Goal: Task Accomplishment & Management: Manage account settings

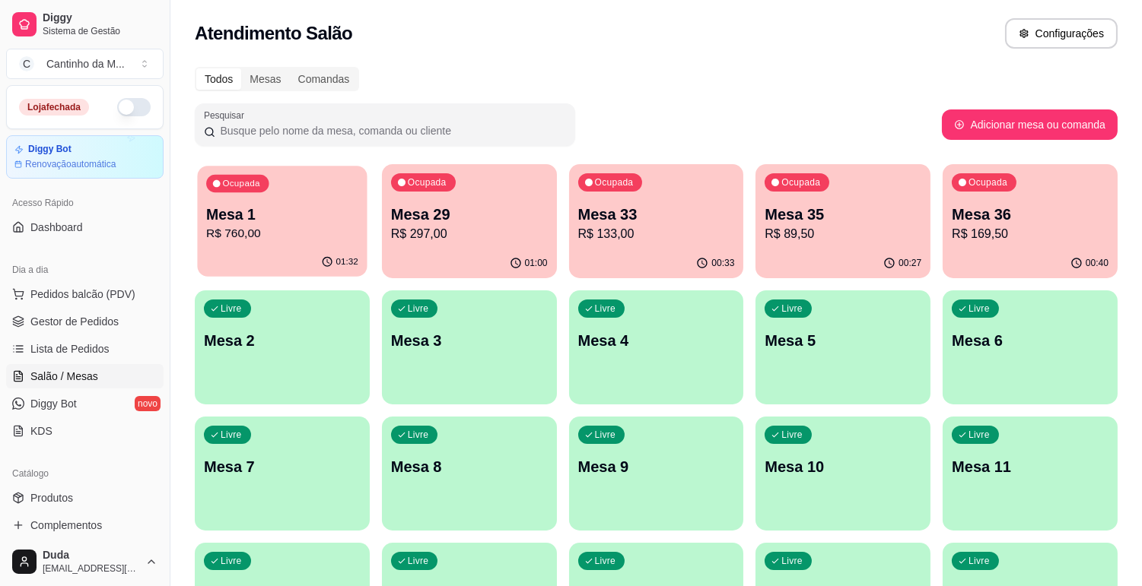
click at [291, 224] on div "Mesa 1 R$ 760,00" at bounding box center [282, 224] width 152 height 38
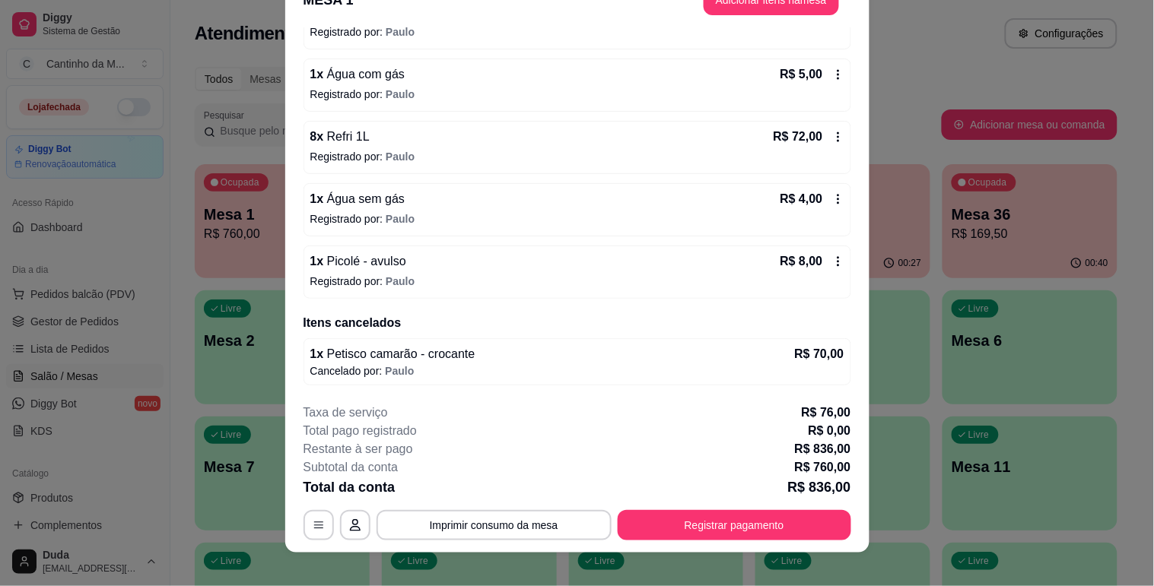
scroll to position [46, 0]
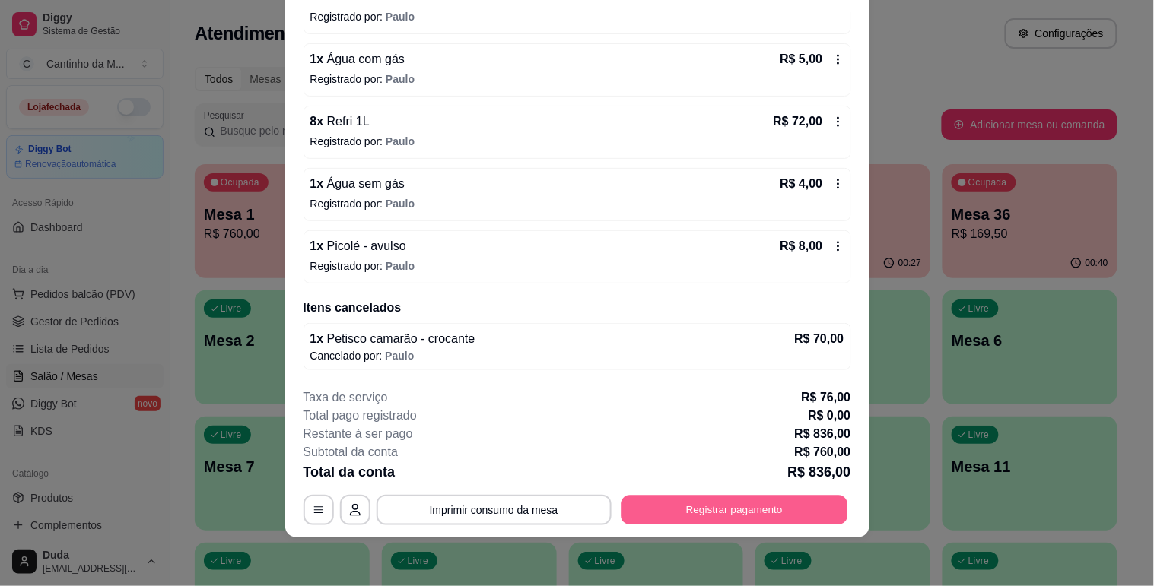
click at [725, 507] on button "Registrar pagamento" at bounding box center [734, 511] width 227 height 30
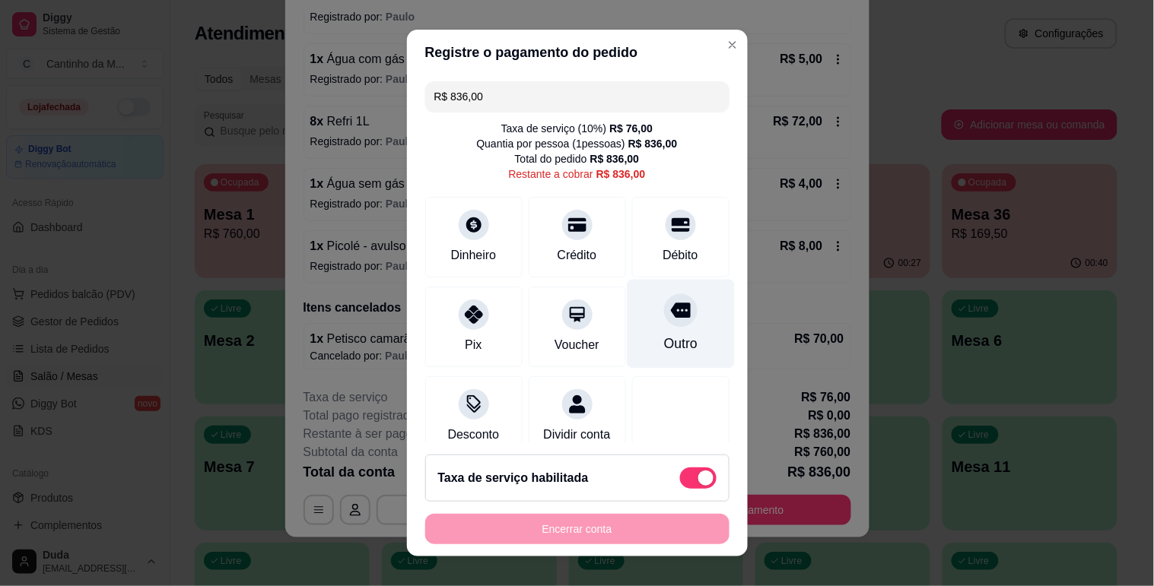
click at [663, 338] on div "Outro" at bounding box center [679, 344] width 33 height 20
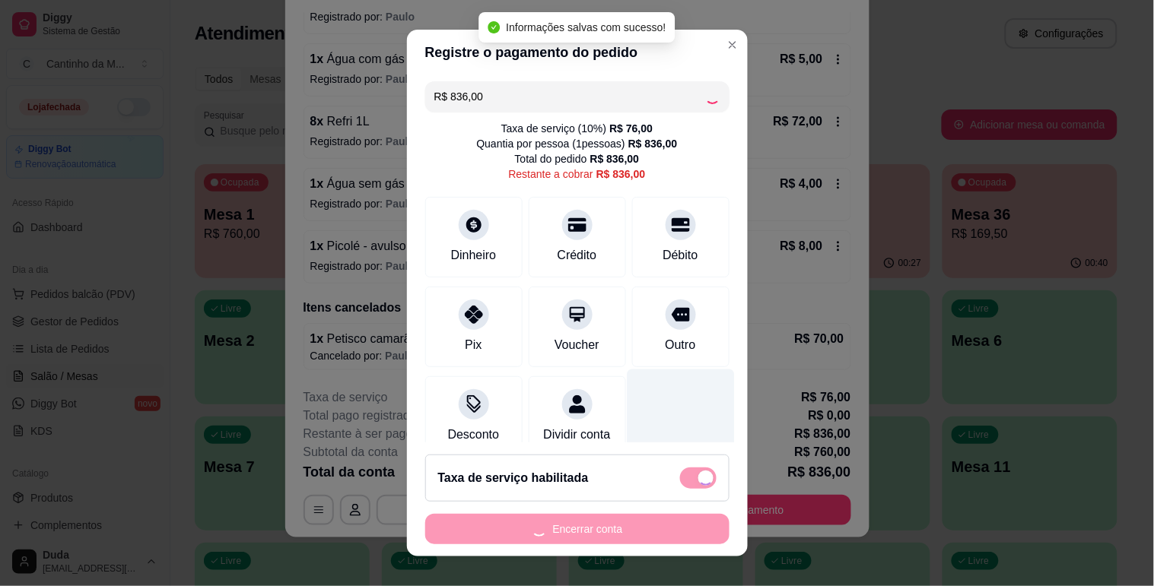
type input "R$ 0,00"
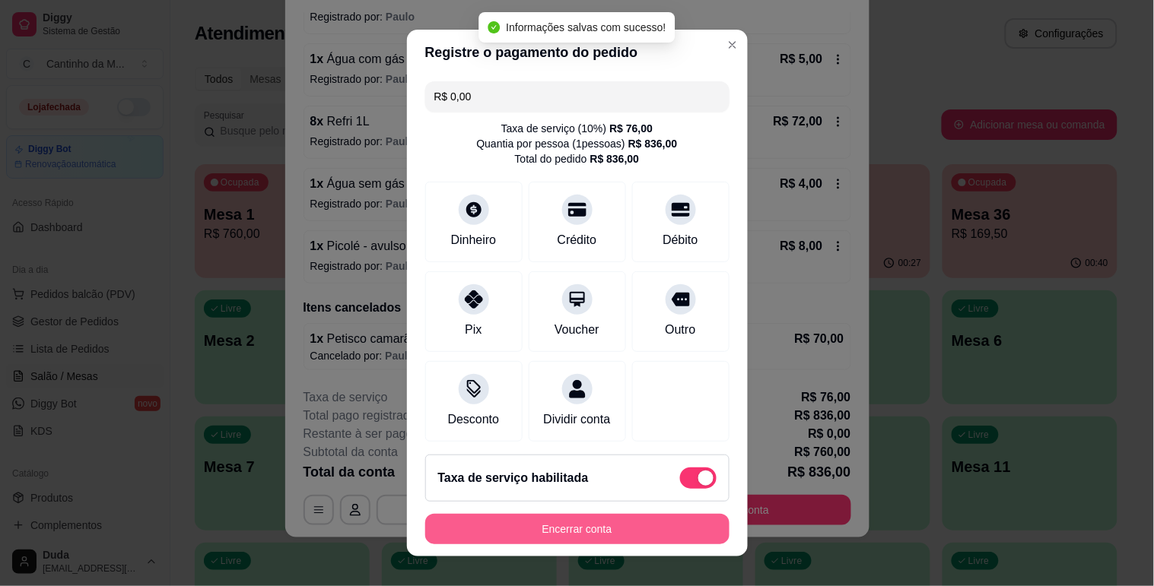
click at [609, 529] on button "Encerrar conta" at bounding box center [577, 529] width 304 height 30
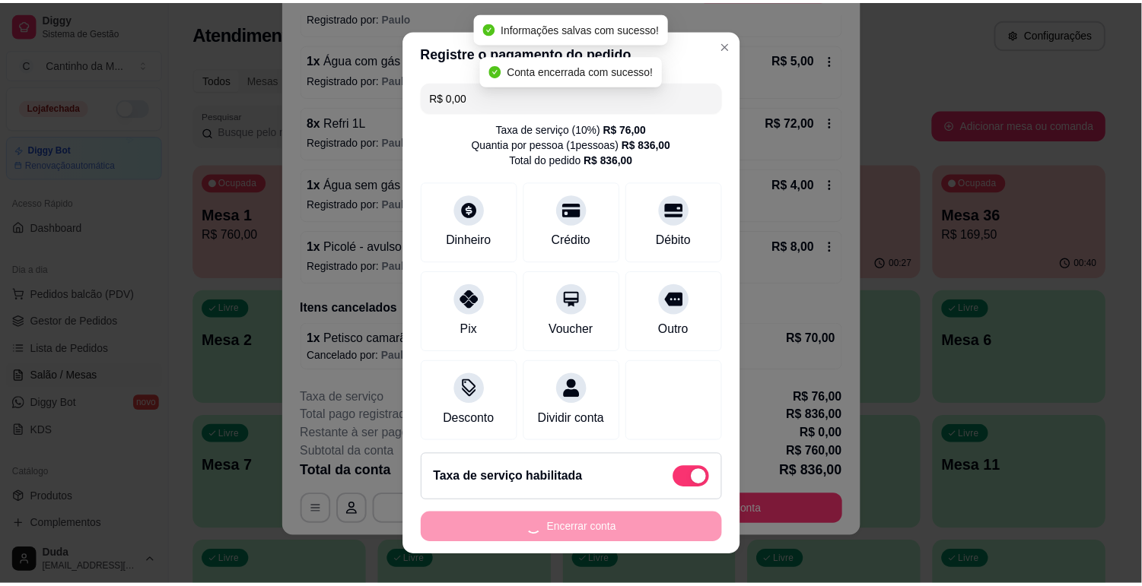
scroll to position [0, 0]
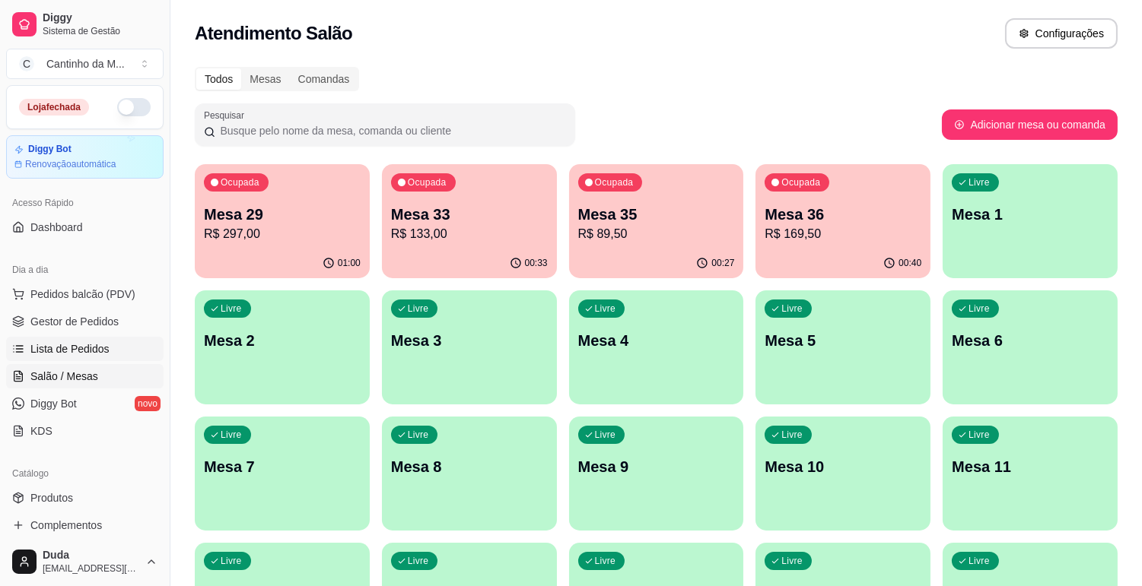
click at [101, 341] on span "Lista de Pedidos" at bounding box center [69, 348] width 79 height 15
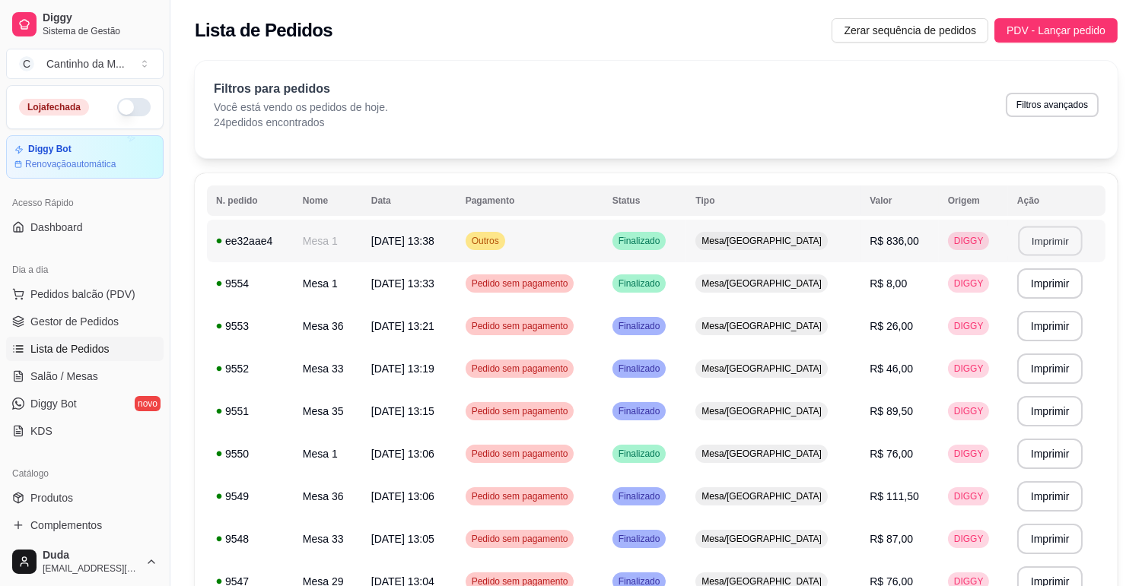
click at [1056, 243] on button "Imprimir" at bounding box center [1050, 242] width 64 height 30
click at [80, 317] on span "Gestor de Pedidos" at bounding box center [74, 321] width 88 height 15
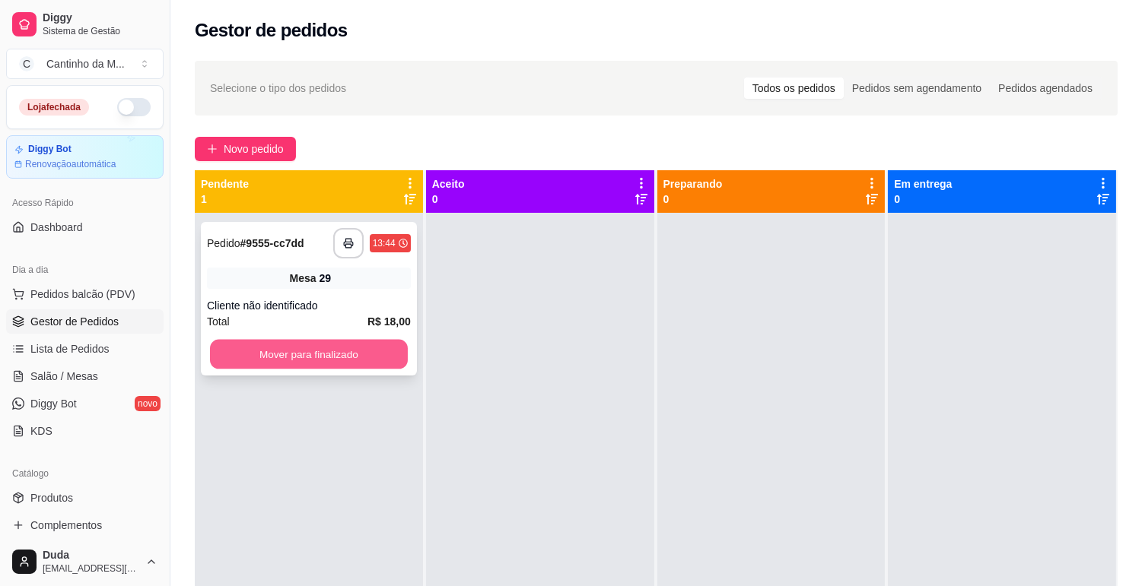
click at [322, 357] on button "Mover para finalizado" at bounding box center [309, 355] width 198 height 30
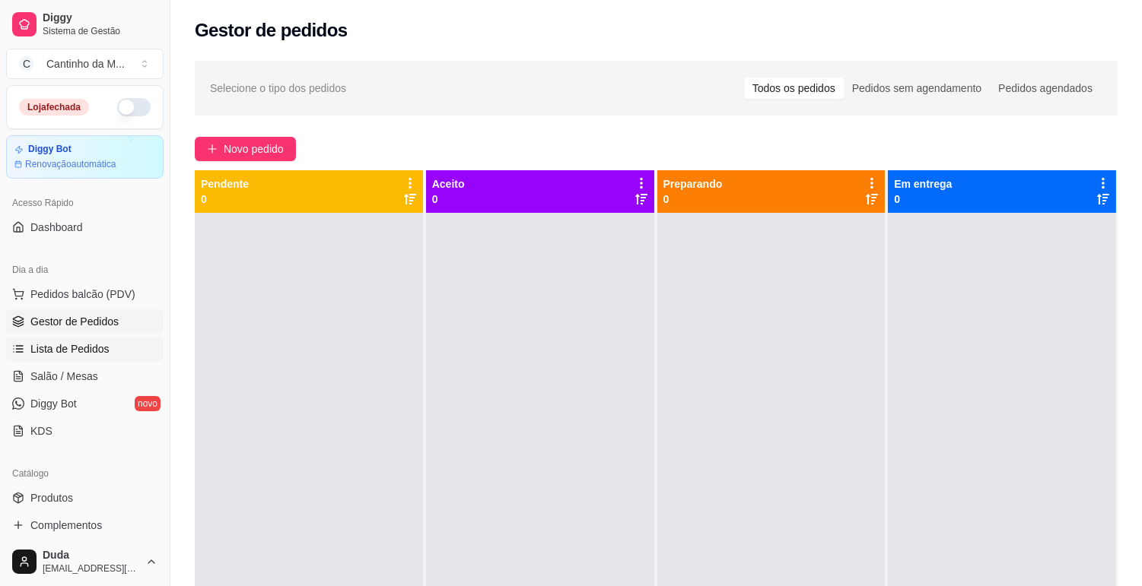
click at [33, 345] on span "Lista de Pedidos" at bounding box center [69, 348] width 79 height 15
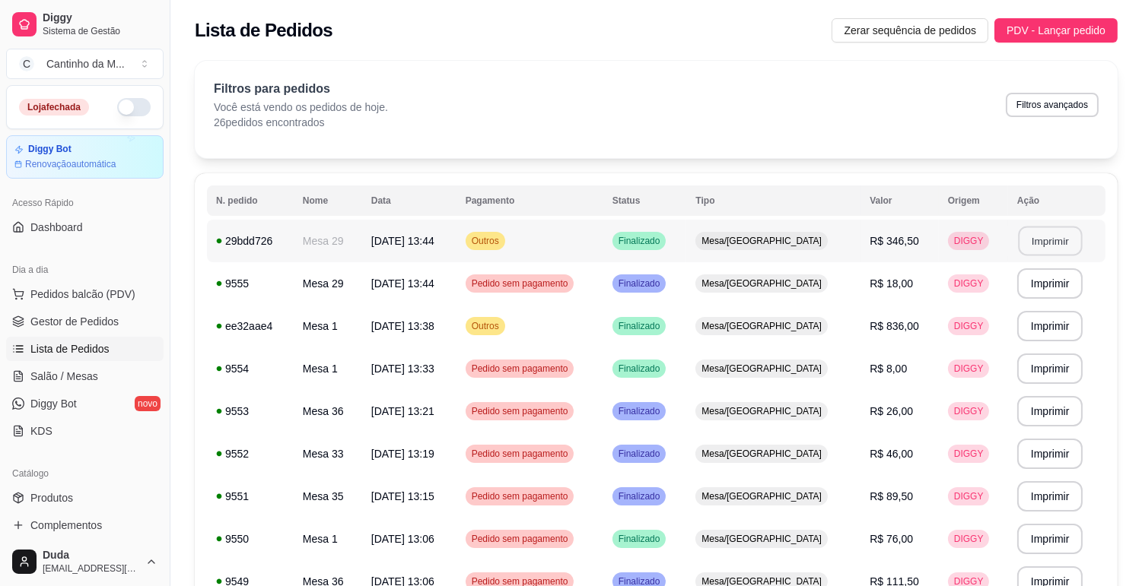
click at [1042, 246] on button "Imprimir" at bounding box center [1050, 242] width 64 height 30
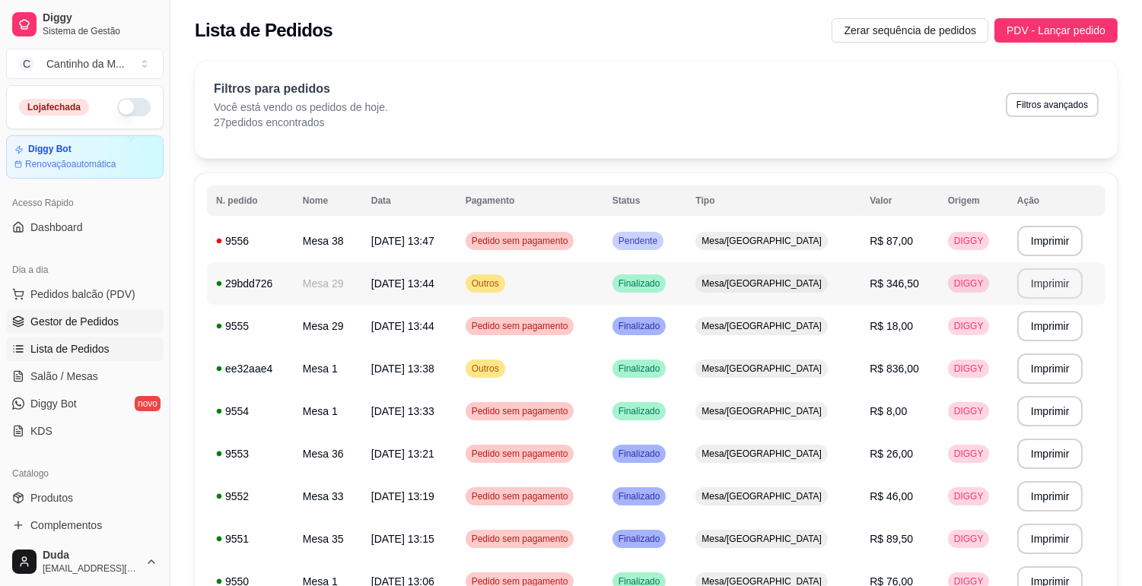
click at [94, 318] on span "Gestor de Pedidos" at bounding box center [74, 321] width 88 height 15
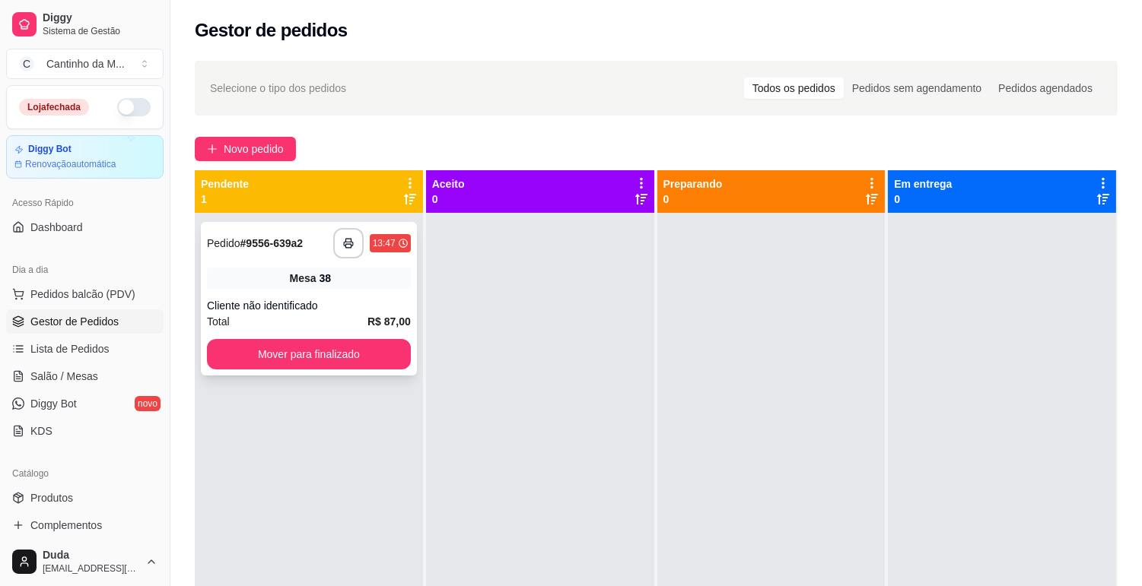
click at [240, 244] on span "Pedido" at bounding box center [223, 243] width 33 height 12
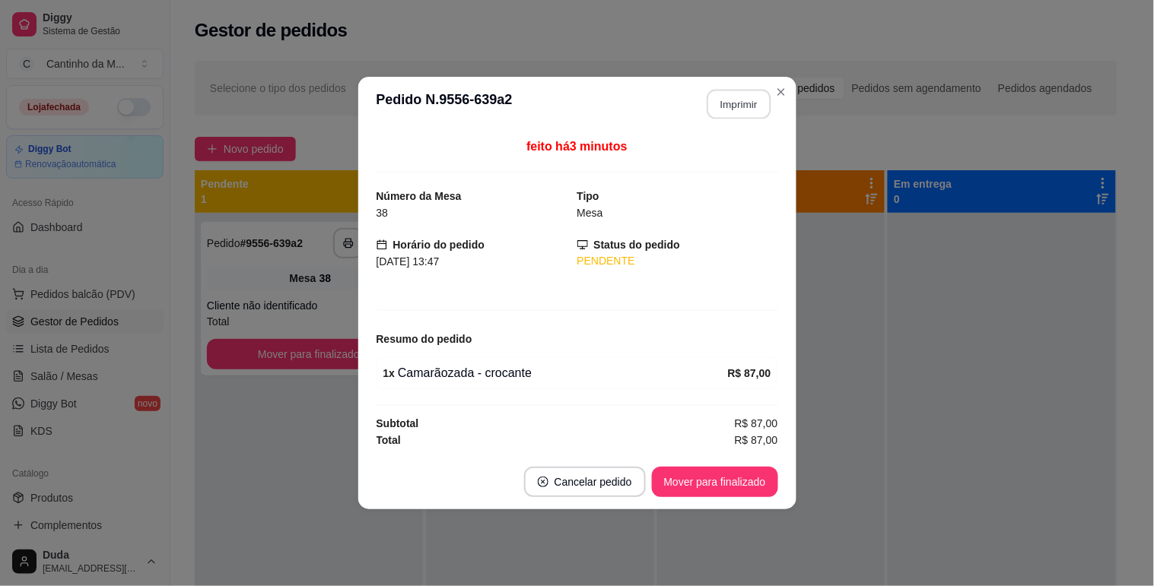
click at [719, 104] on button "Imprimir" at bounding box center [739, 105] width 64 height 30
click at [720, 477] on button "Mover para finalizado" at bounding box center [714, 483] width 122 height 30
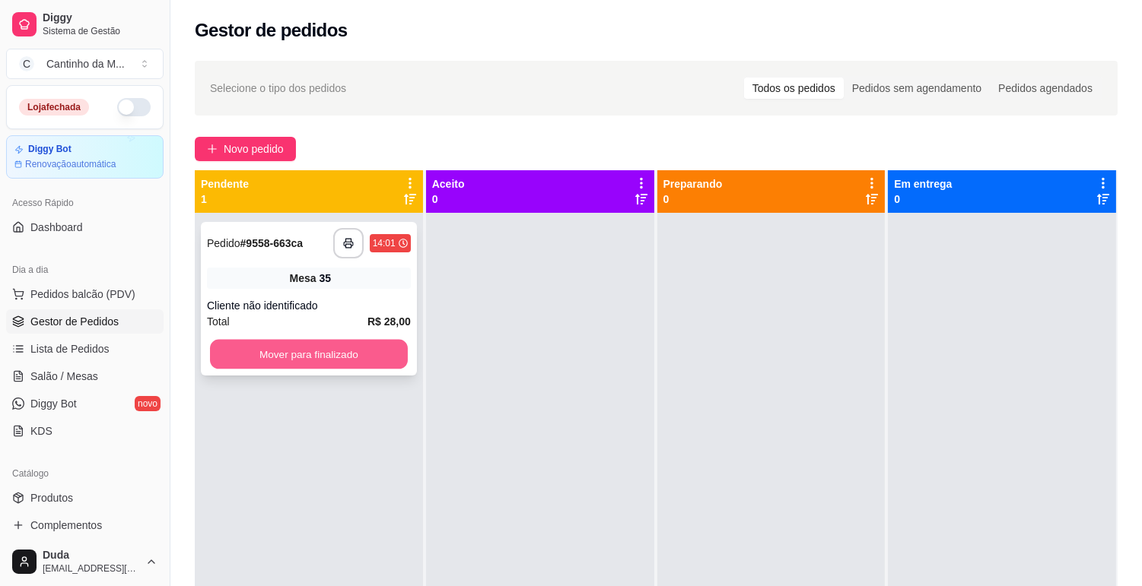
click at [378, 355] on button "Mover para finalizado" at bounding box center [309, 355] width 198 height 30
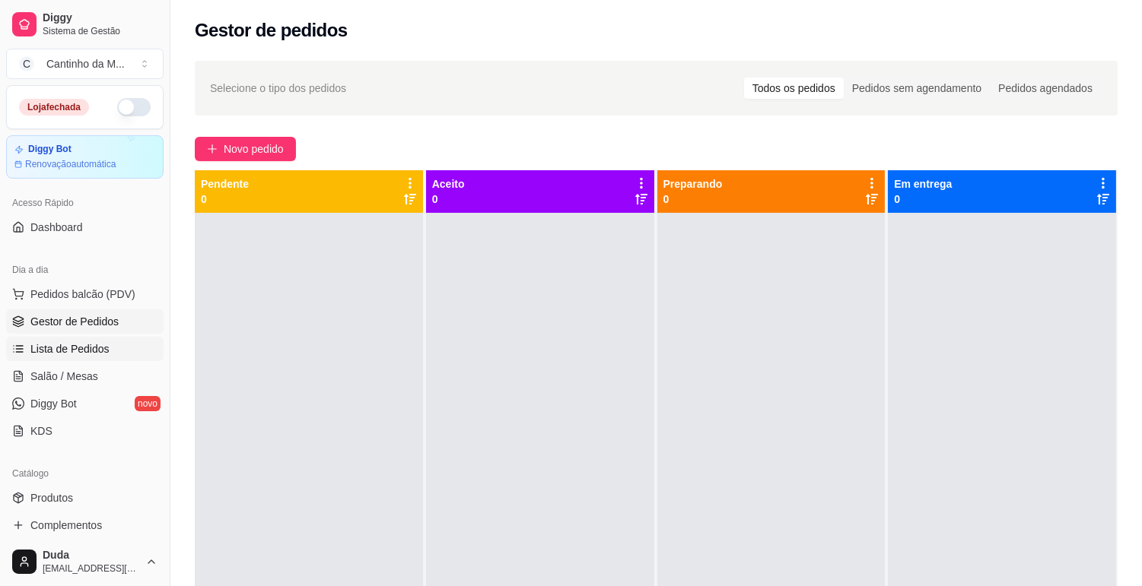
click at [59, 348] on span "Lista de Pedidos" at bounding box center [69, 348] width 79 height 15
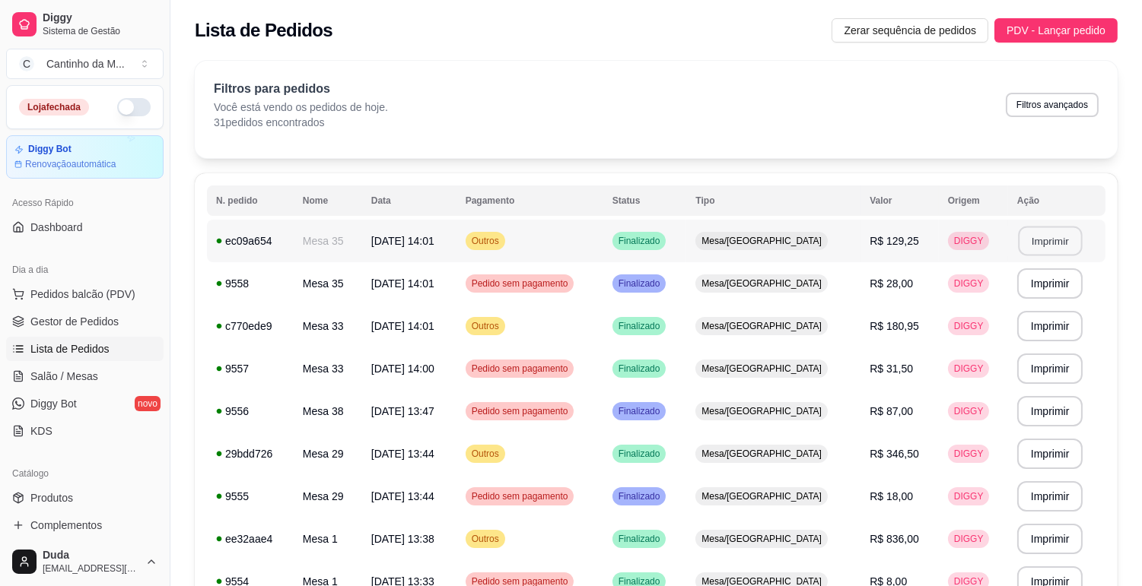
click at [1019, 243] on button "Imprimir" at bounding box center [1050, 242] width 64 height 30
click at [1034, 328] on button "Imprimir" at bounding box center [1050, 327] width 64 height 30
click at [1047, 332] on button "Imprimir" at bounding box center [1050, 326] width 66 height 30
click at [81, 328] on span "Gestor de Pedidos" at bounding box center [74, 321] width 88 height 15
